Goal: Find specific page/section

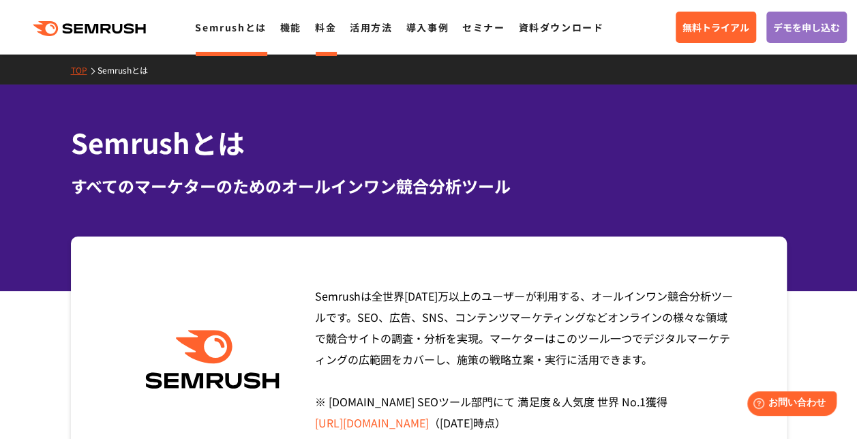
click at [321, 30] on link "料金" at bounding box center [325, 27] width 21 height 14
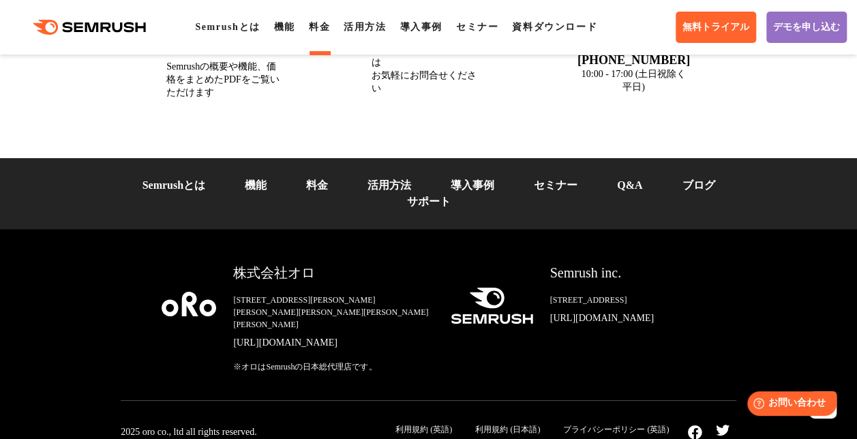
scroll to position [5049, 0]
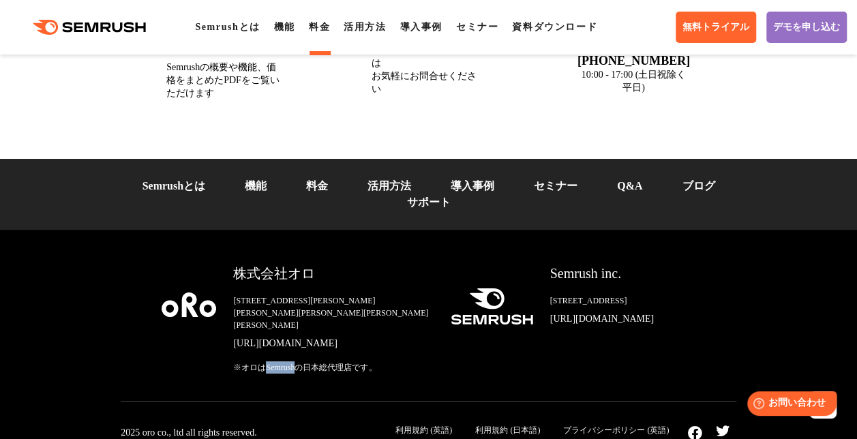
drag, startPoint x: 265, startPoint y: 365, endPoint x: 300, endPoint y: 364, distance: 34.8
click at [300, 364] on div "※オロはSemrushの日本総代理店です。" at bounding box center [330, 367] width 195 height 12
copy div "Semrush"
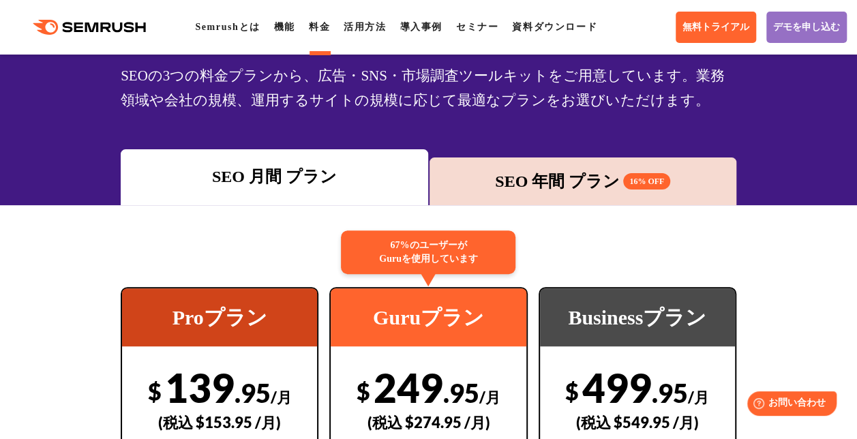
scroll to position [0, 0]
